Goal: Task Accomplishment & Management: Manage account settings

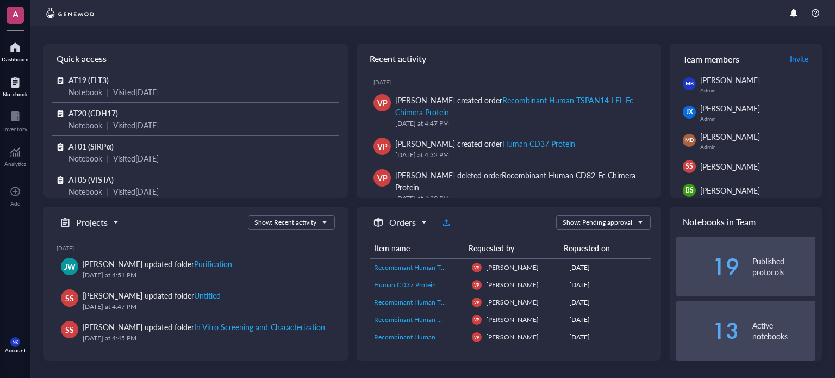
click at [6, 86] on div at bounding box center [15, 81] width 25 height 17
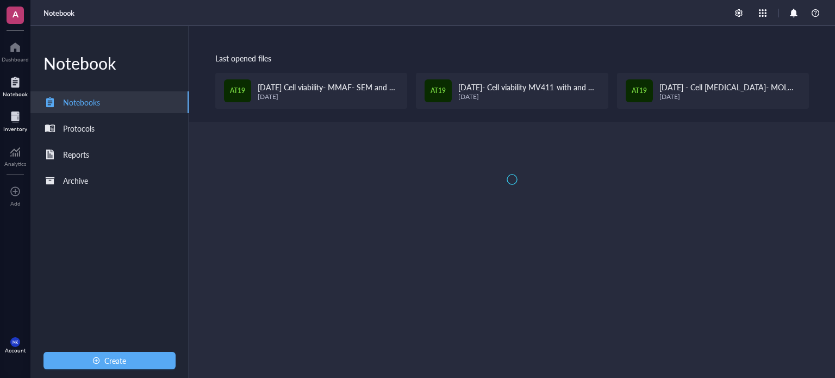
click at [17, 132] on div "Inventory" at bounding box center [15, 129] width 24 height 7
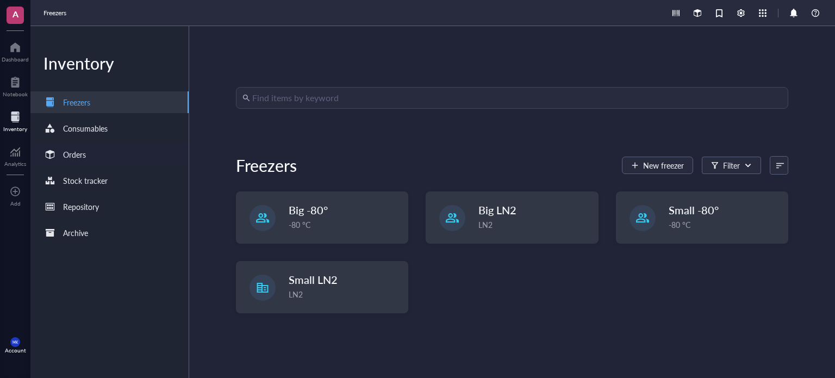
click at [88, 154] on div "Orders" at bounding box center [109, 155] width 158 height 22
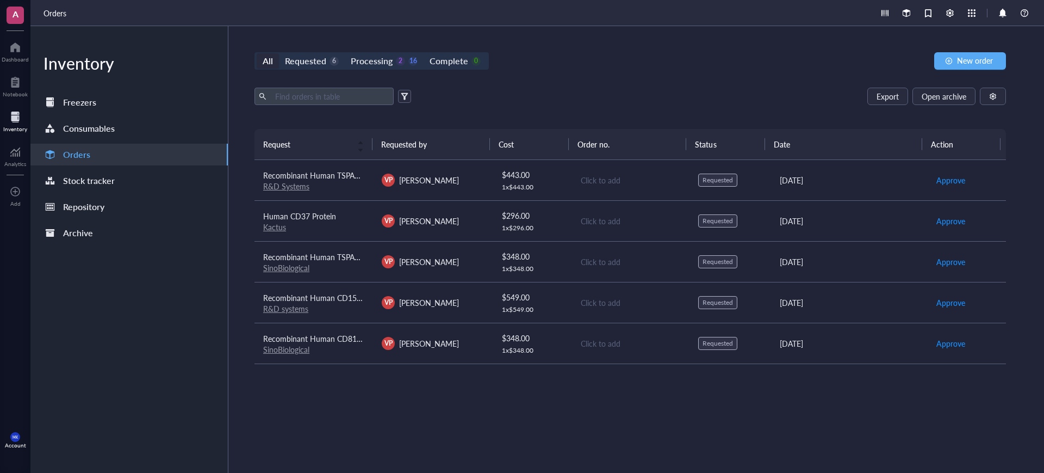
click at [713, 77] on div "All Requested 6 Processing 2 16 Complete 0 New order Export Open archive Reques…" at bounding box center [630, 249] width 804 height 446
